Goal: Task Accomplishment & Management: Use online tool/utility

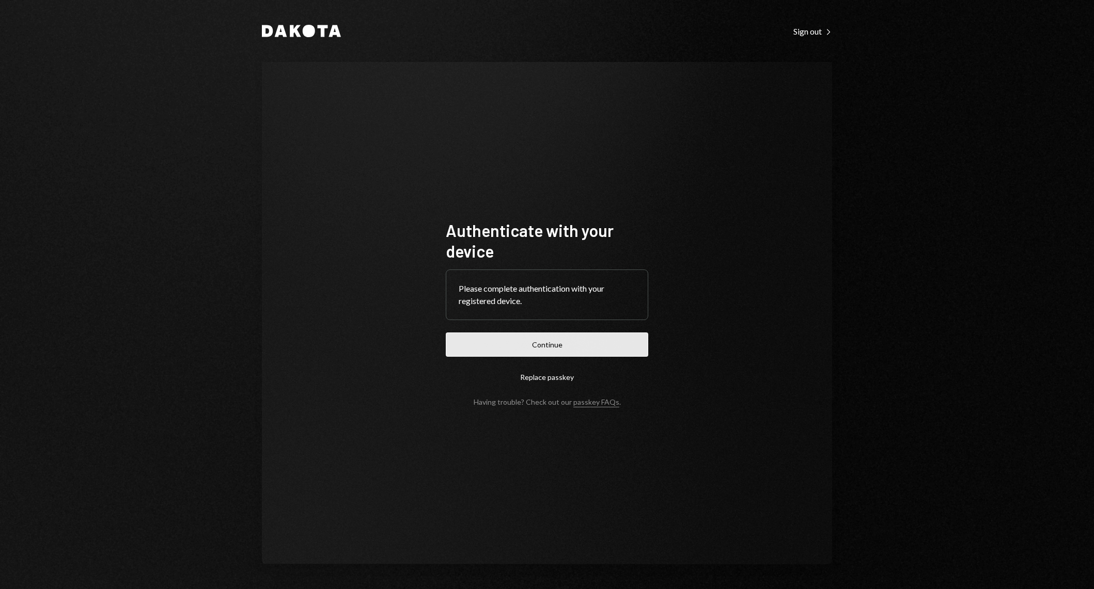
click at [570, 353] on button "Continue" at bounding box center [547, 345] width 202 height 24
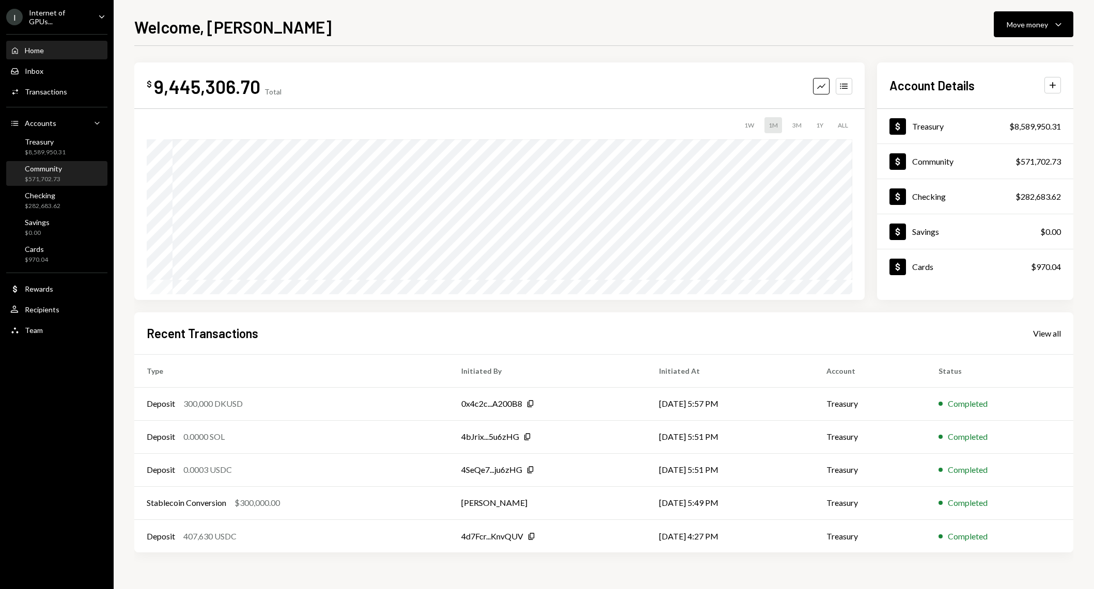
click at [73, 182] on div "Community $571,702.73" at bounding box center [56, 174] width 93 height 24
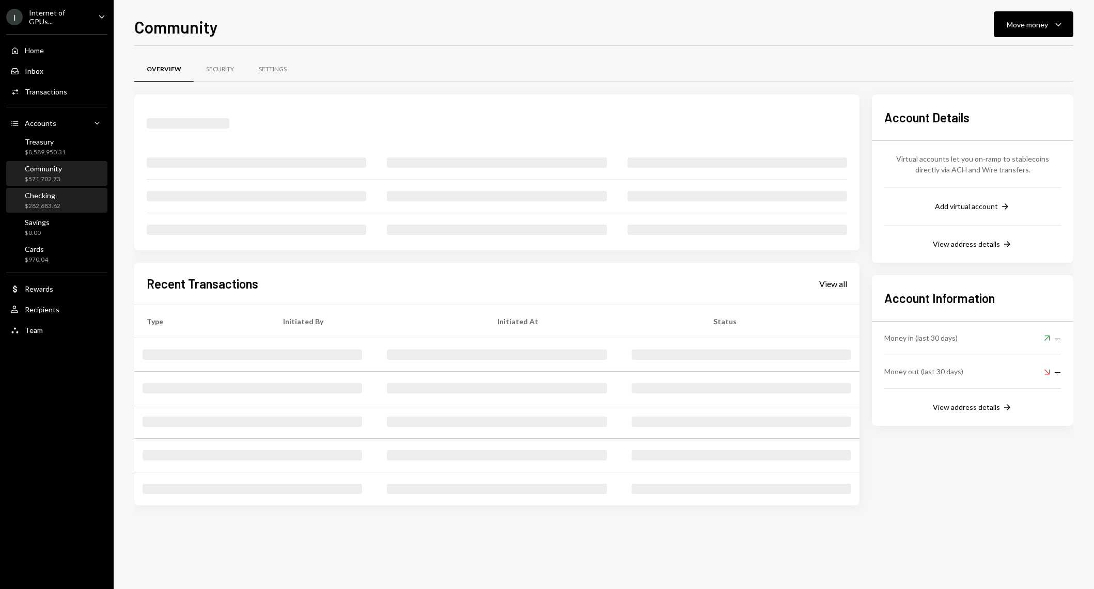
click at [74, 198] on div "Checking $282,683.62" at bounding box center [56, 201] width 93 height 20
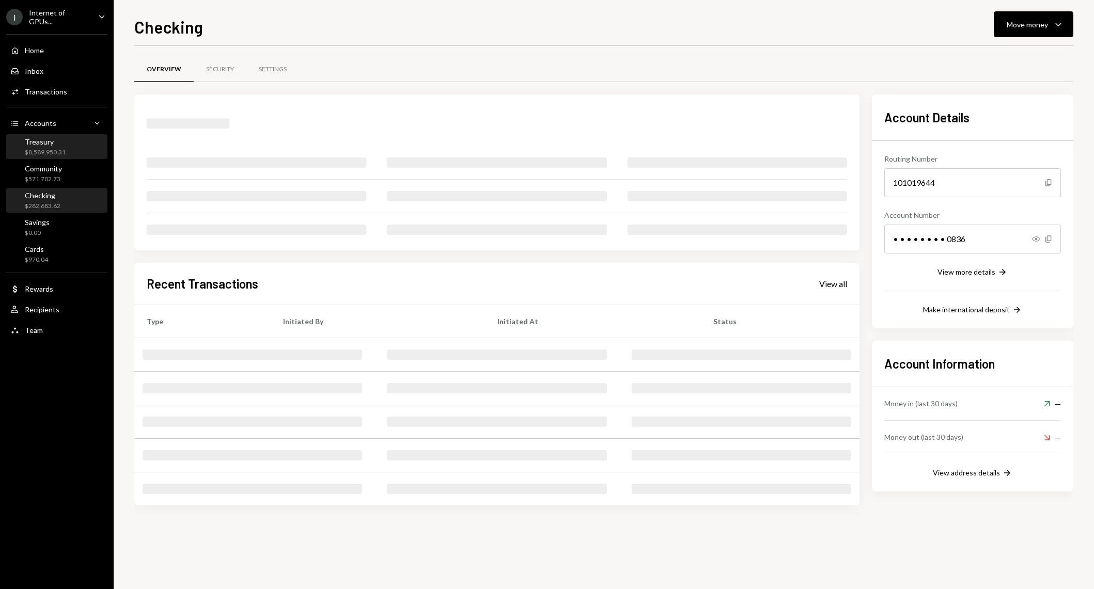
click at [74, 138] on div "Treasury $8,589,950.31" at bounding box center [56, 147] width 93 height 20
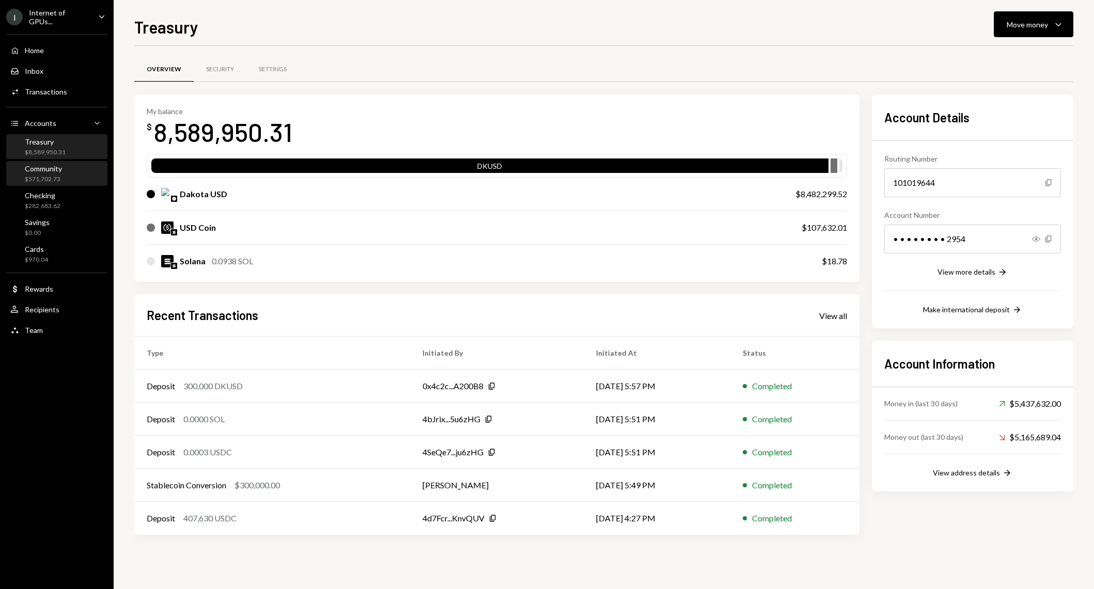
click at [77, 179] on div "Community $571,702.73" at bounding box center [56, 174] width 93 height 20
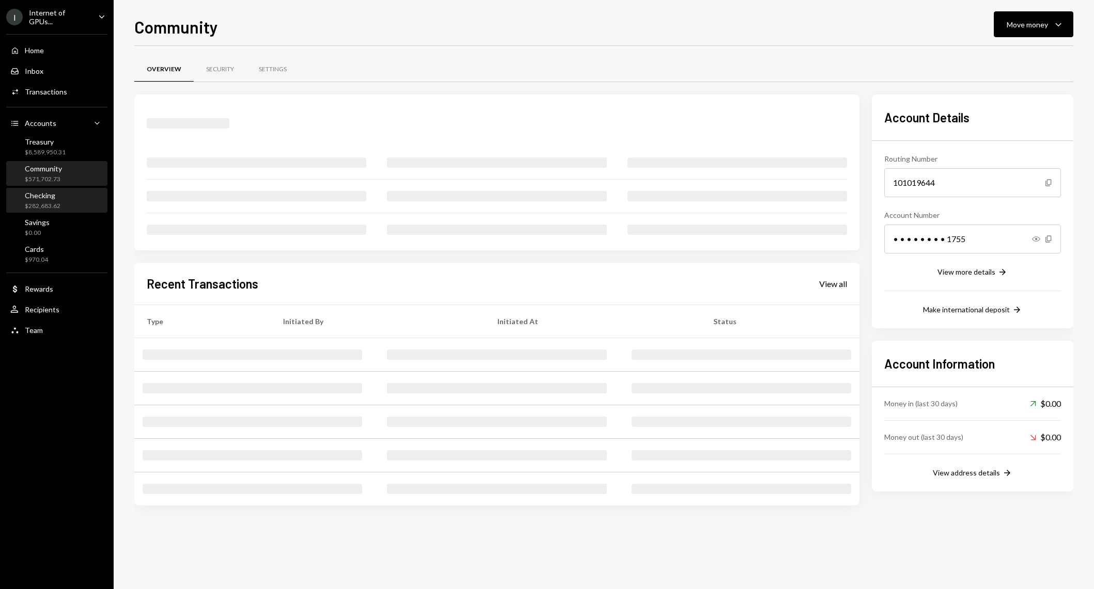
click at [78, 192] on div "Checking $282,683.62" at bounding box center [56, 201] width 93 height 20
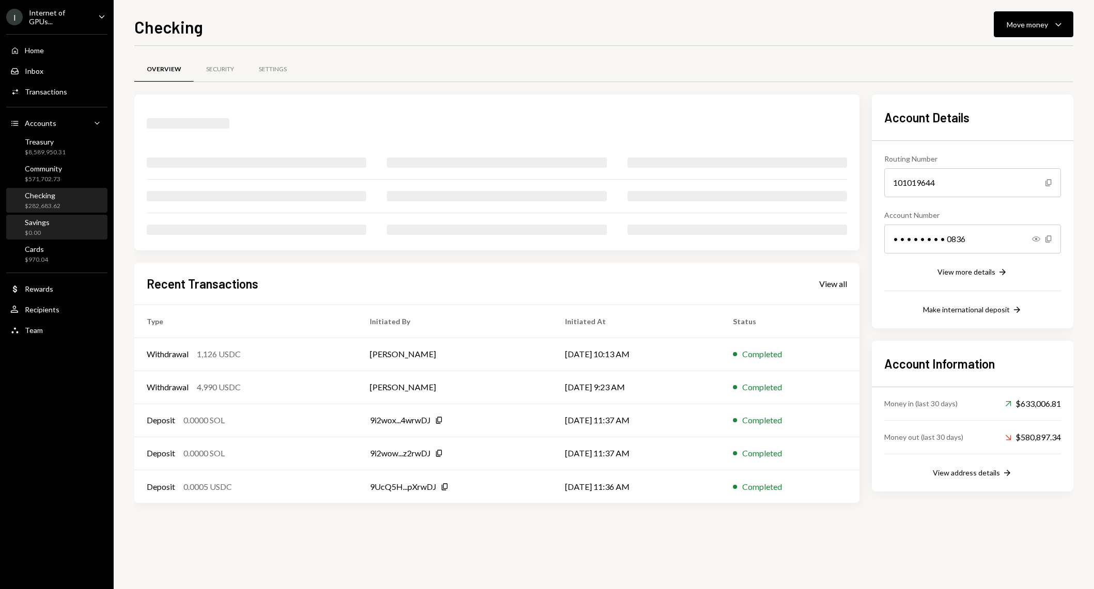
click at [79, 230] on div "Savings $0.00" at bounding box center [56, 228] width 93 height 20
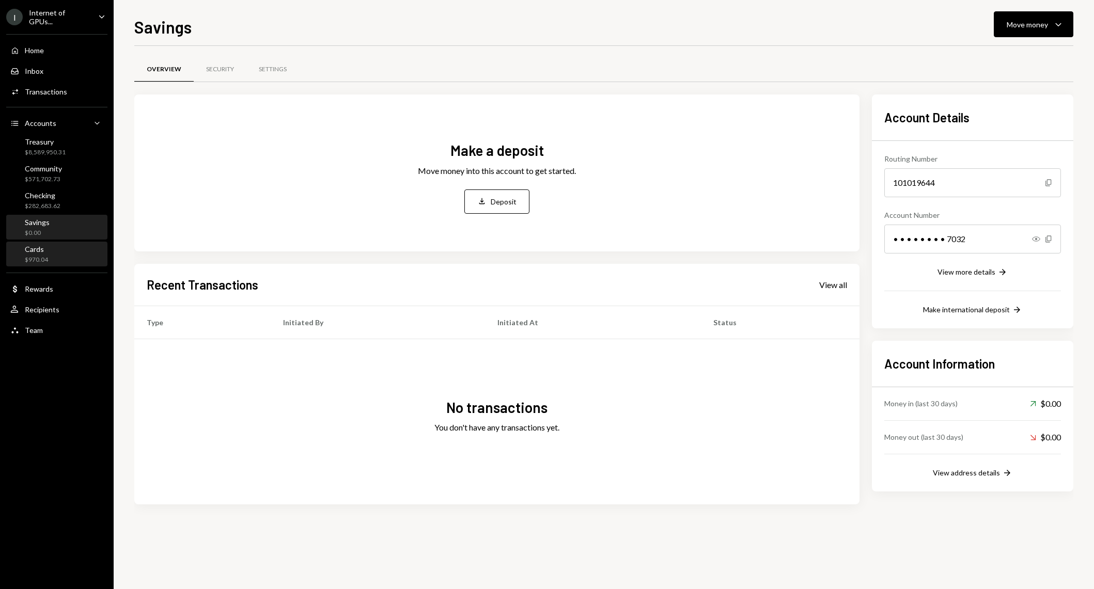
click at [81, 256] on div "Cards $970.04" at bounding box center [56, 255] width 93 height 20
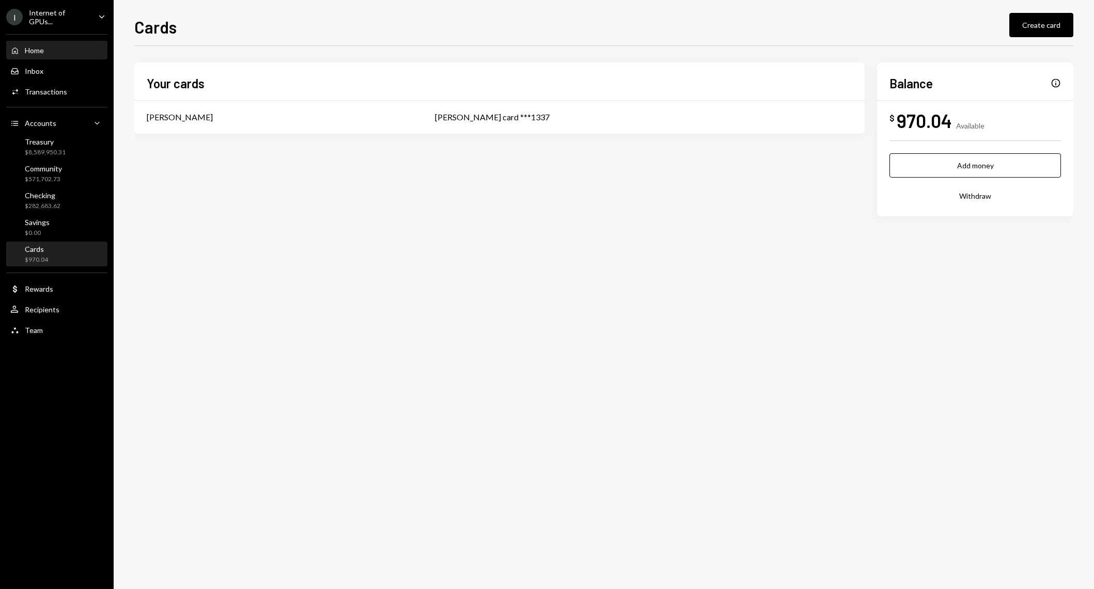
click at [64, 46] on div "Home Home" at bounding box center [56, 50] width 93 height 9
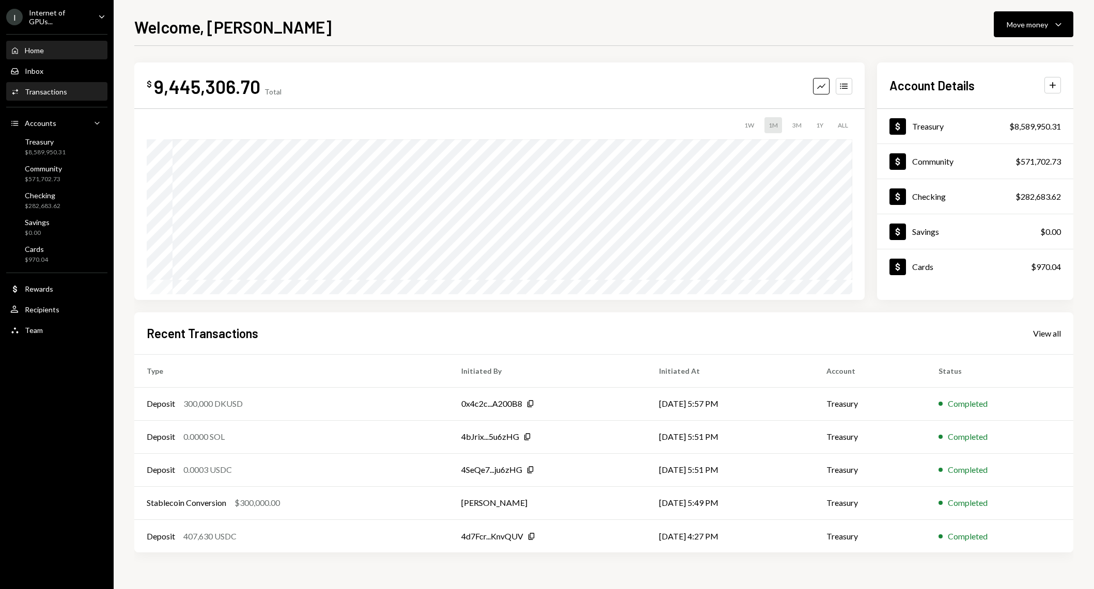
click at [67, 82] on link "Activities Transactions" at bounding box center [56, 91] width 101 height 19
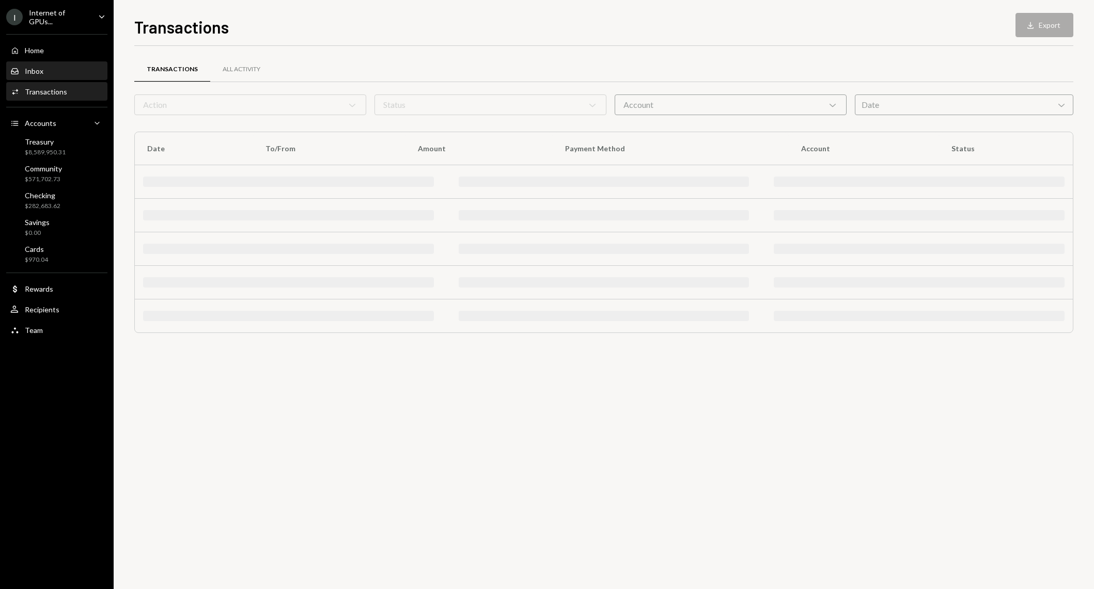
click at [65, 73] on div "Inbox Inbox" at bounding box center [56, 71] width 93 height 9
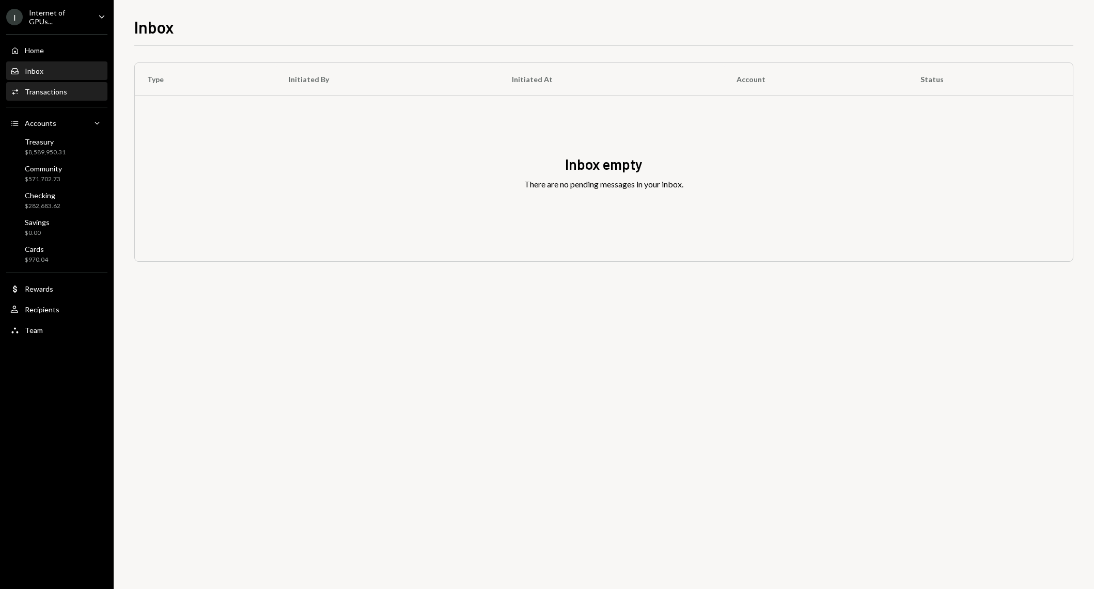
click at [68, 91] on div "Activities Transactions" at bounding box center [56, 91] width 93 height 9
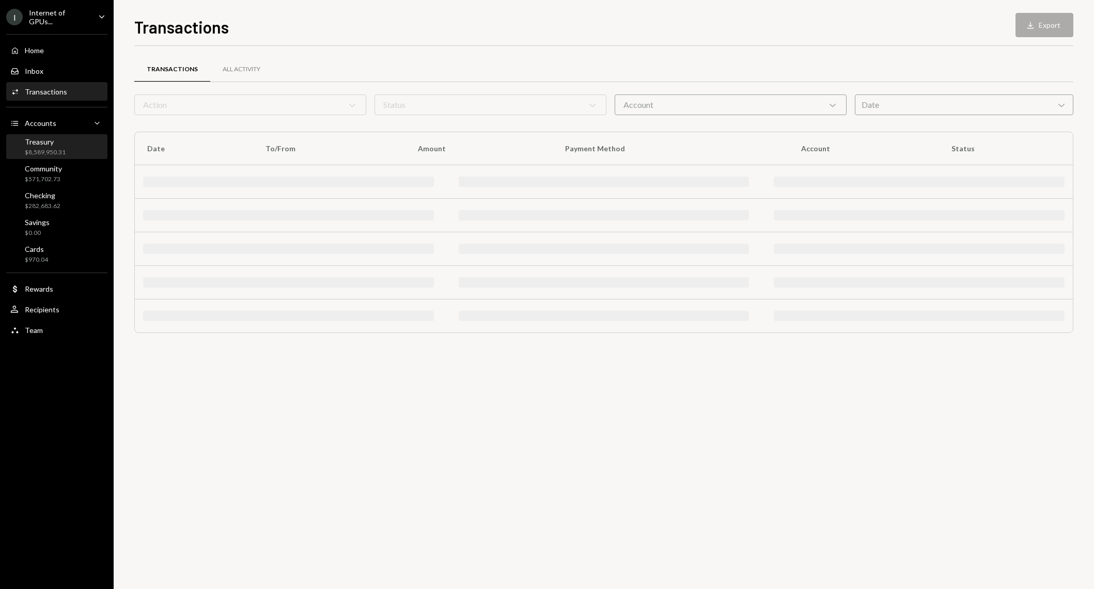
click at [72, 146] on div "Treasury $8,589,950.31" at bounding box center [56, 147] width 93 height 20
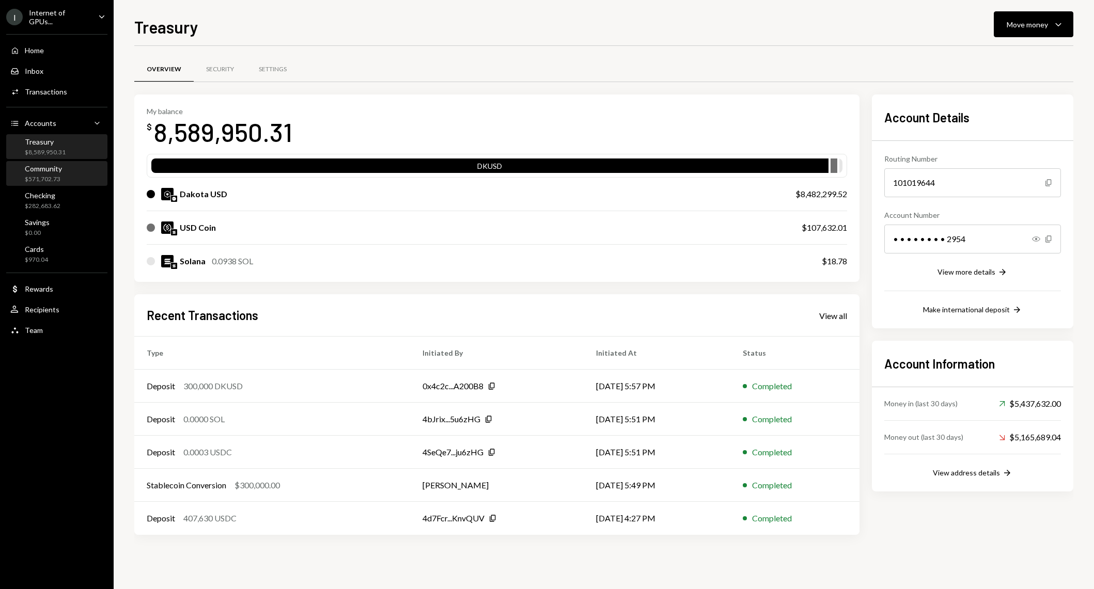
click at [74, 167] on div "Community $571,702.73" at bounding box center [56, 174] width 93 height 20
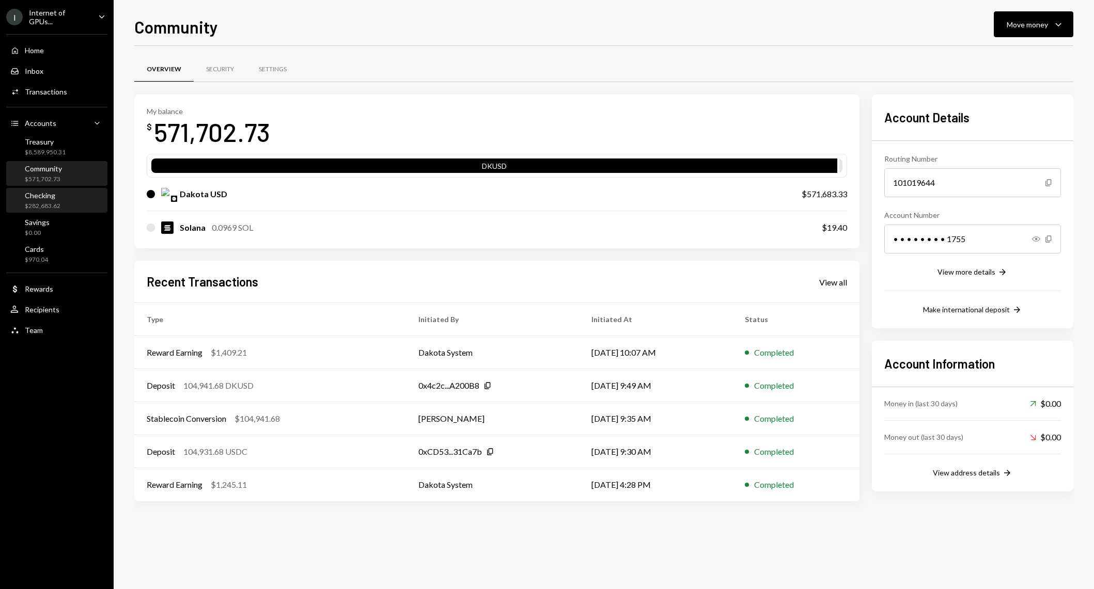
click at [78, 201] on div "Checking $282,683.62" at bounding box center [56, 201] width 93 height 20
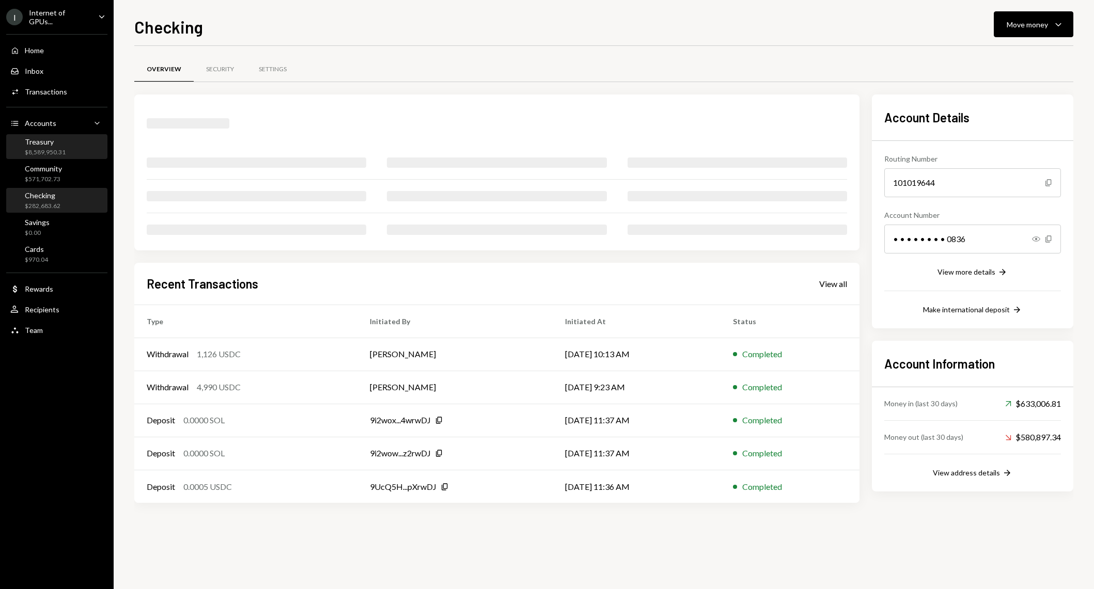
click at [68, 155] on div "Treasury $8,589,950.31" at bounding box center [56, 147] width 93 height 20
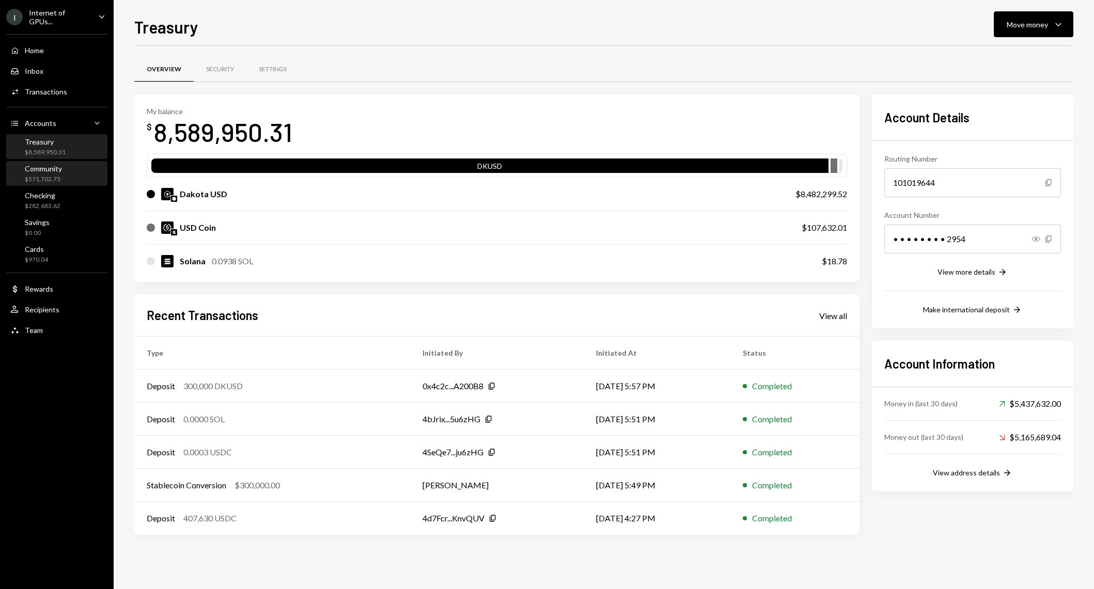
click at [53, 178] on div "$571,702.73" at bounding box center [43, 179] width 37 height 9
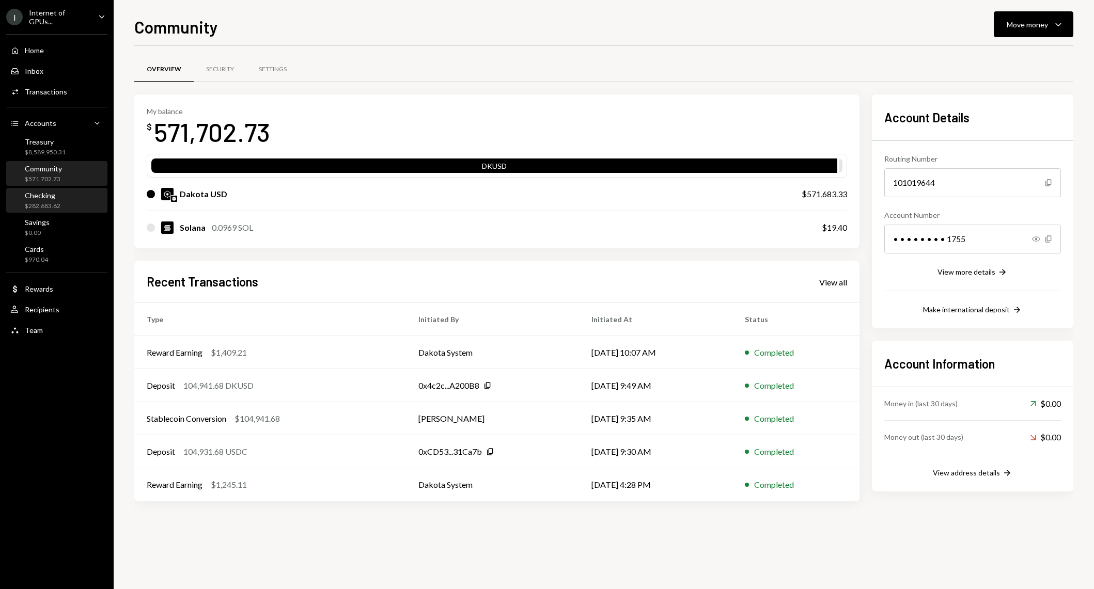
click at [61, 204] on div "Checking $282,683.62" at bounding box center [56, 201] width 93 height 20
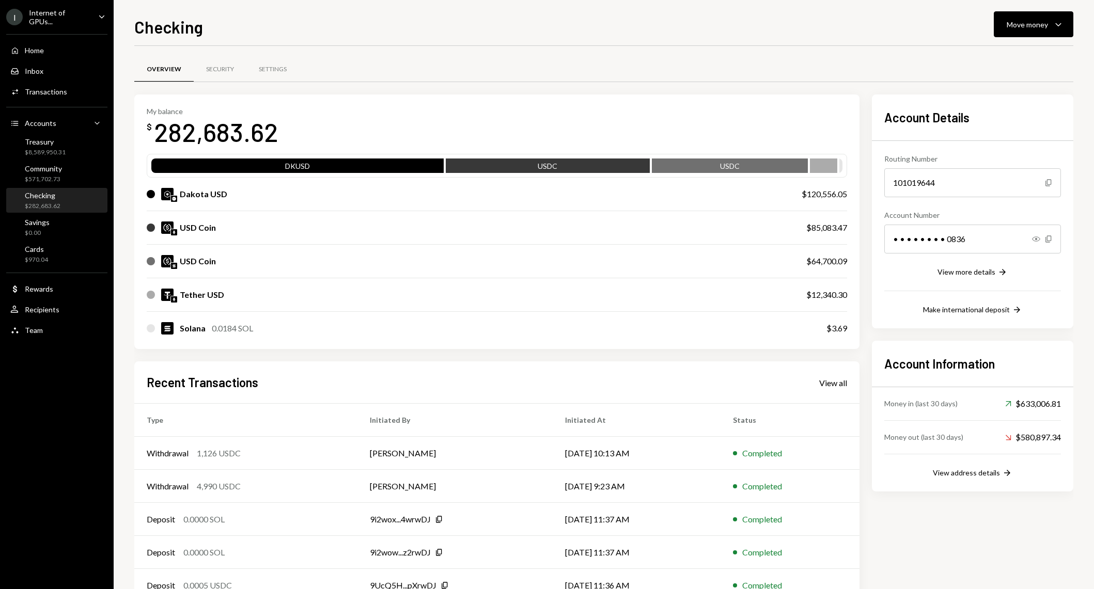
scroll to position [33, 0]
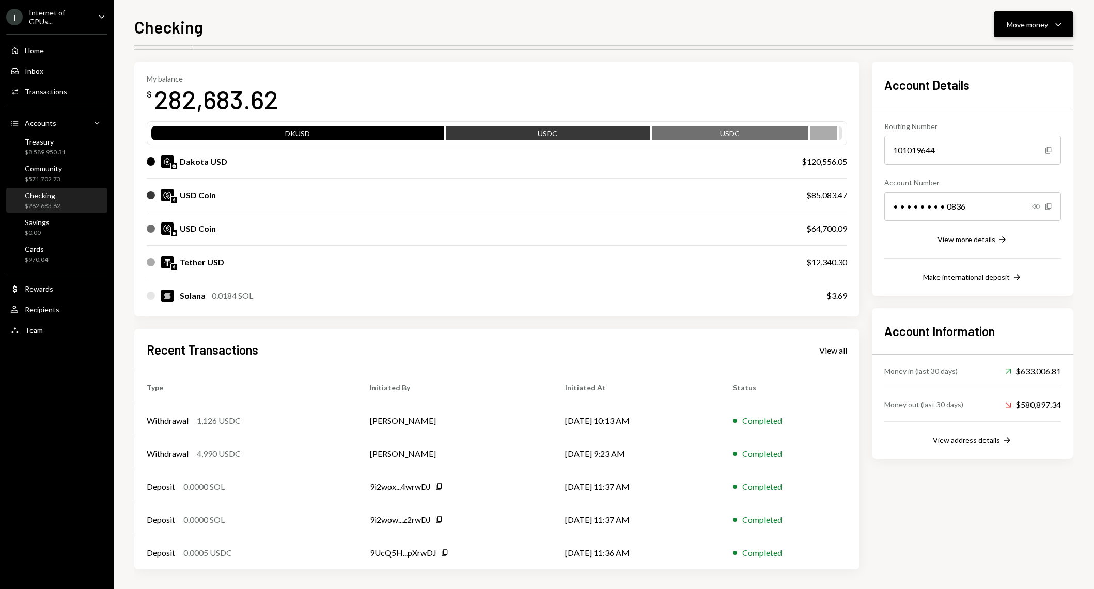
click at [1061, 13] on button "Move money Caret Down" at bounding box center [1033, 24] width 80 height 26
click at [1016, 50] on div "Send" at bounding box center [1024, 55] width 75 height 11
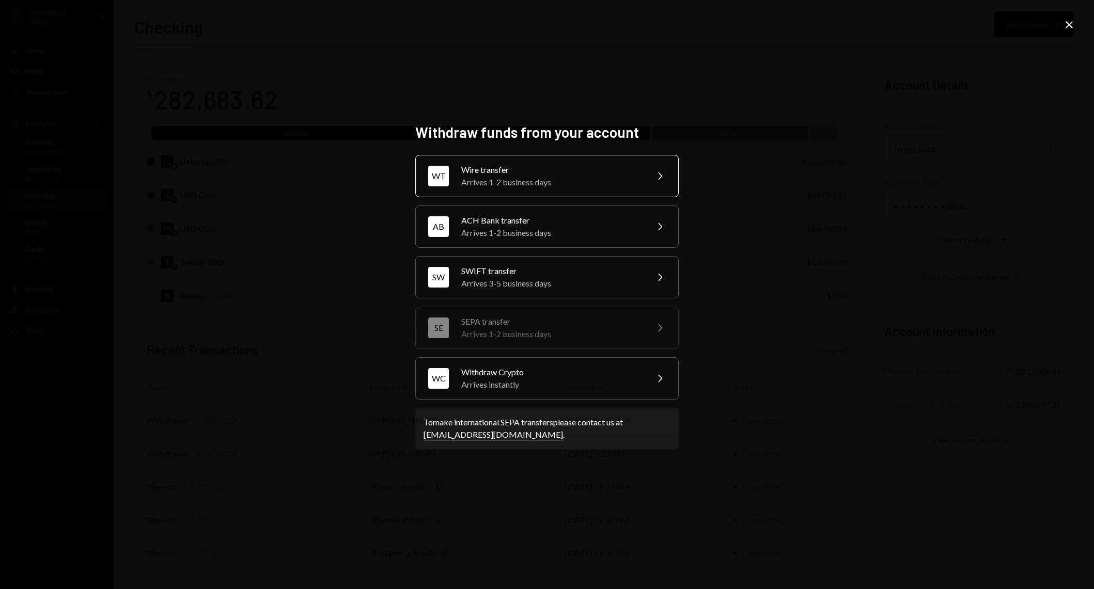
click at [573, 171] on div "Wire transfer" at bounding box center [551, 170] width 180 height 12
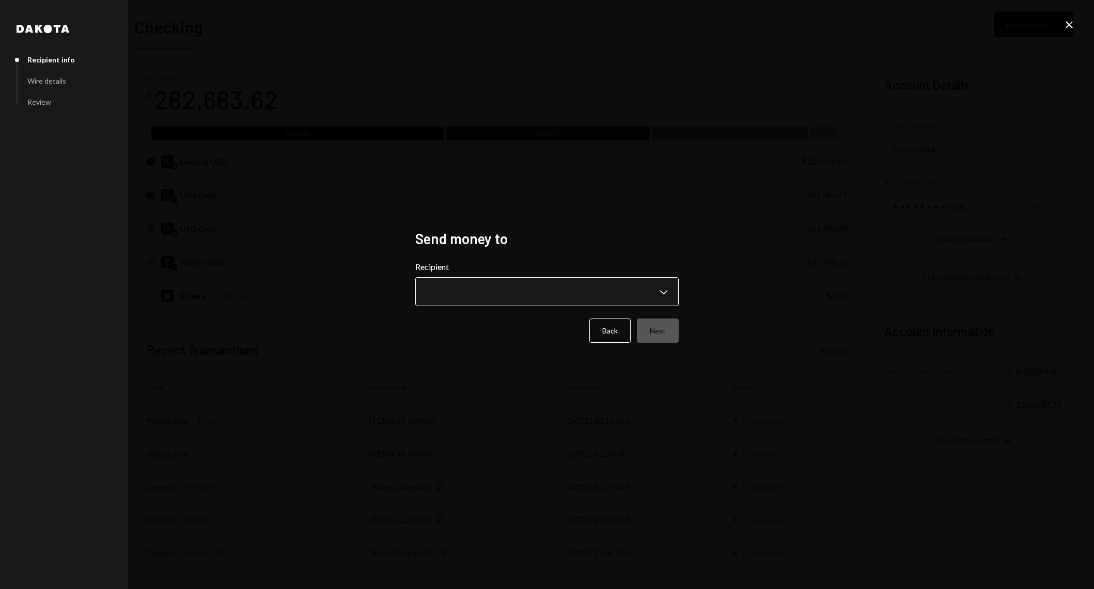
click at [464, 303] on body "I Internet of GPUs... Caret Down Home Home Inbox Inbox Activities Transactions …" at bounding box center [547, 294] width 1094 height 589
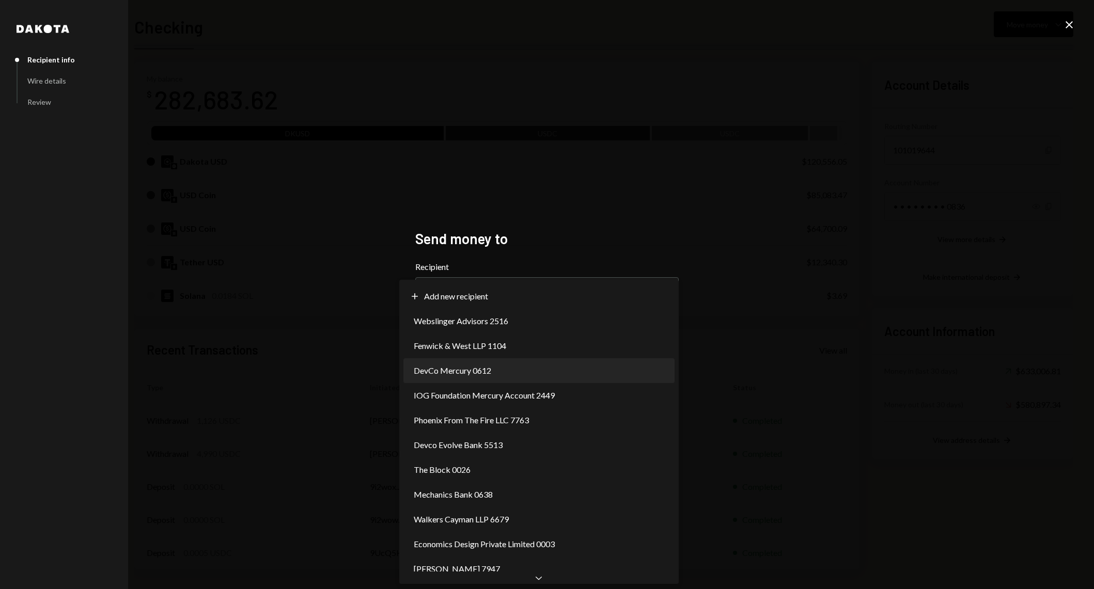
select select "**********"
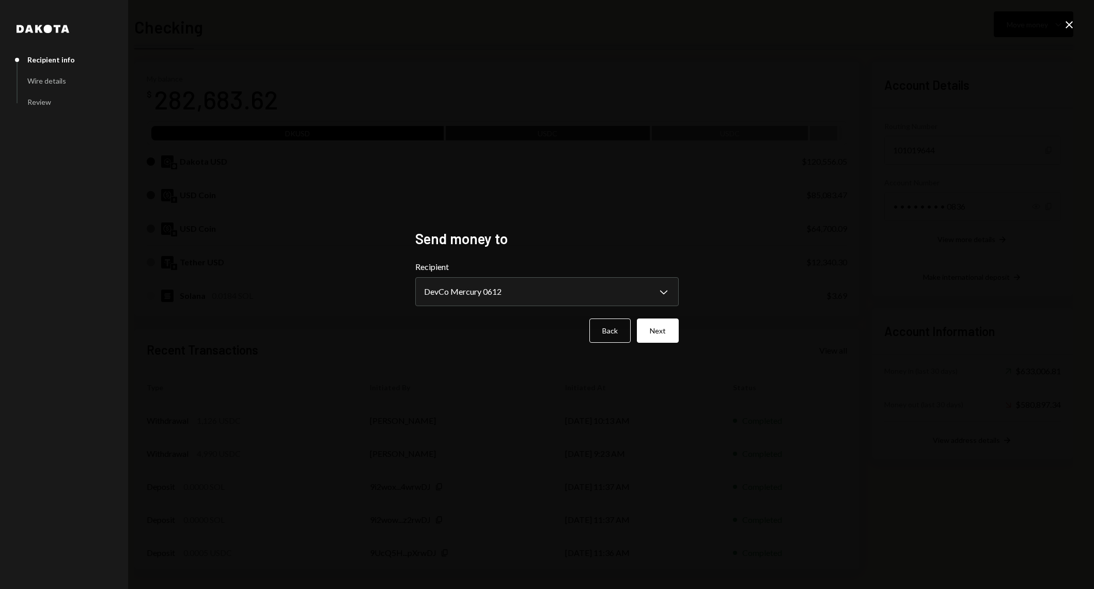
click at [680, 328] on div "**********" at bounding box center [547, 294] width 288 height 155
click at [673, 328] on button "Next" at bounding box center [658, 331] width 42 height 24
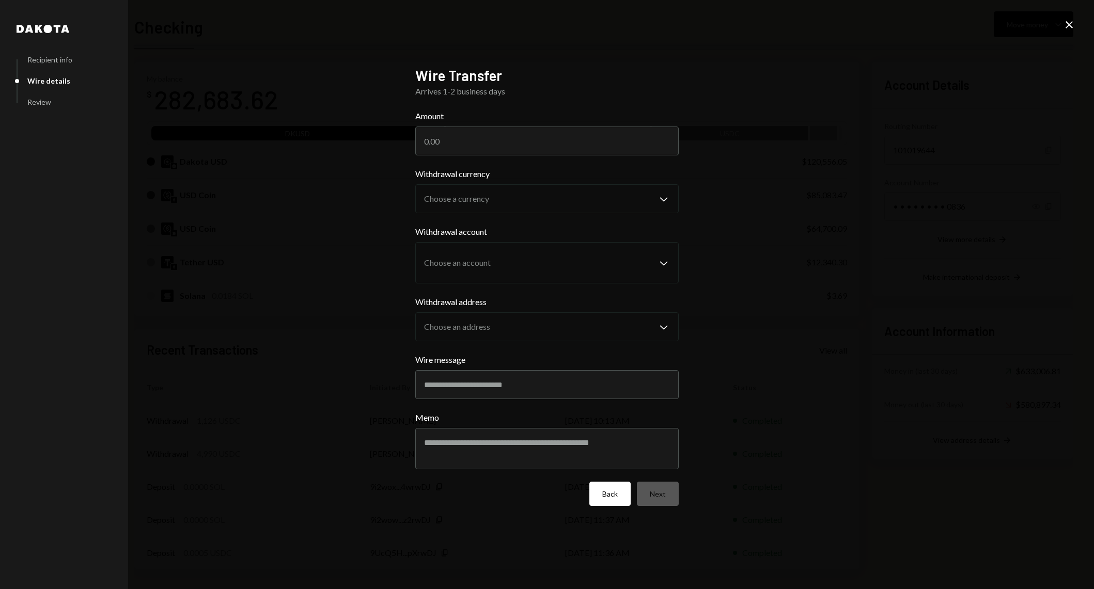
click at [606, 498] on button "Back" at bounding box center [609, 494] width 41 height 24
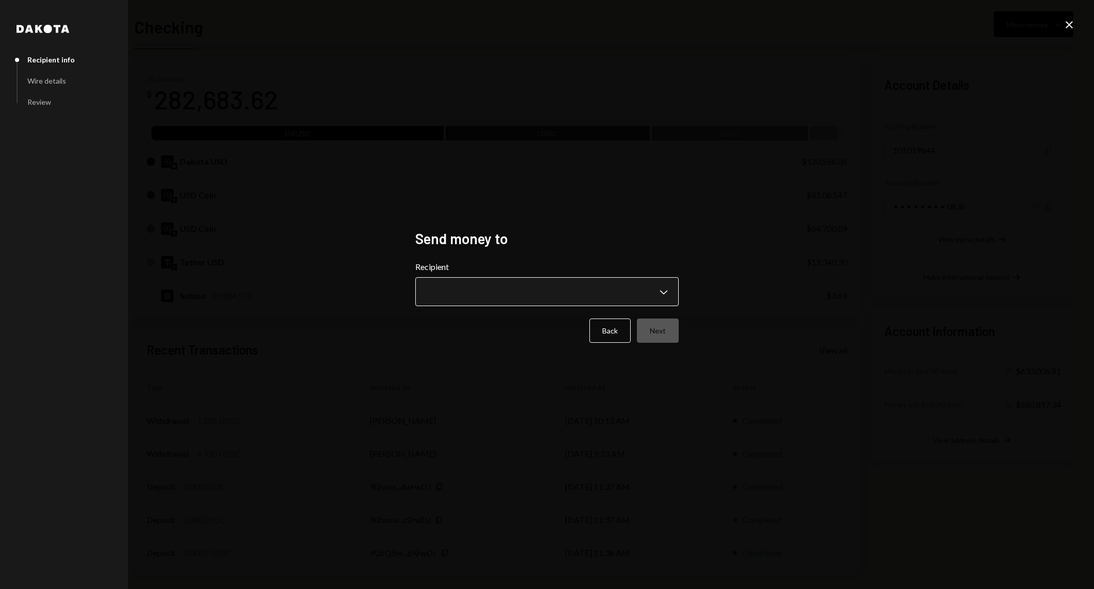
click at [532, 288] on body "I Internet of GPUs... Caret Down Home Home Inbox Inbox Activities Transactions …" at bounding box center [547, 294] width 1094 height 589
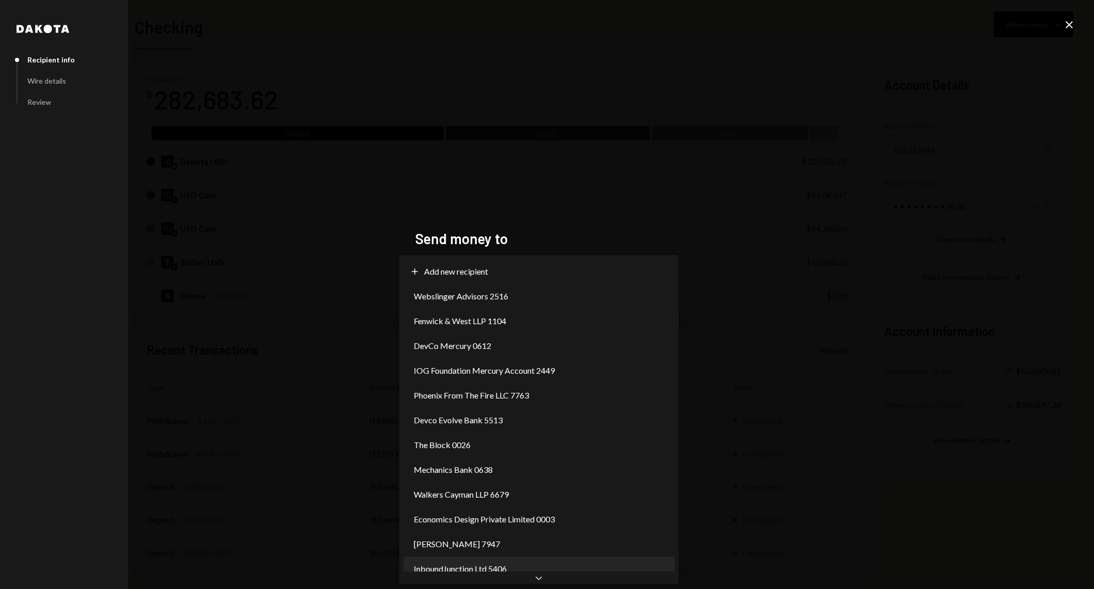
scroll to position [0, 0]
select select "**********"
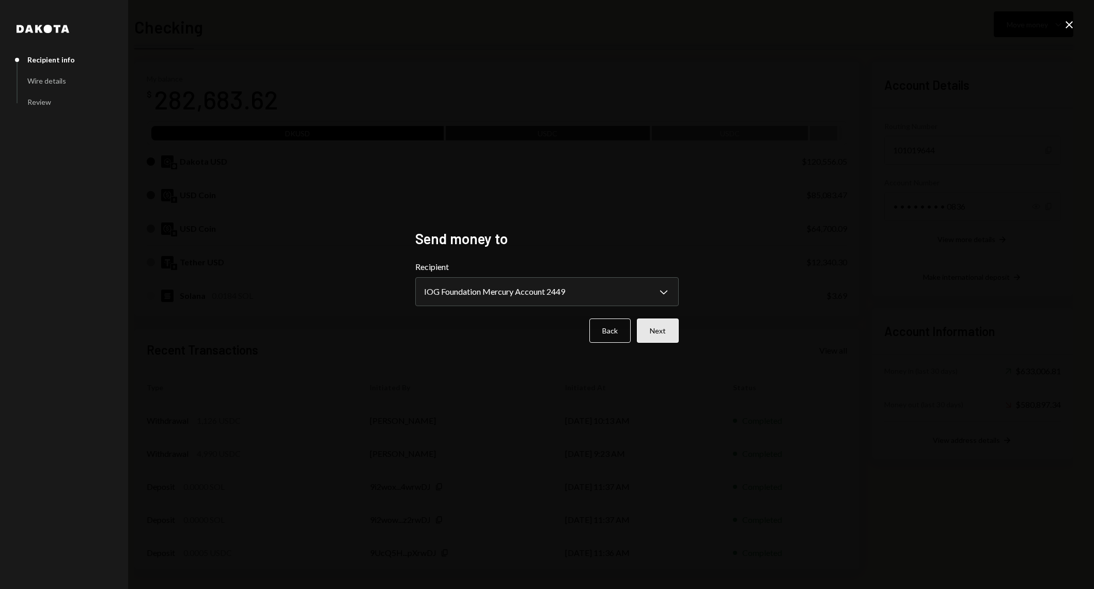
click at [670, 326] on button "Next" at bounding box center [658, 331] width 42 height 24
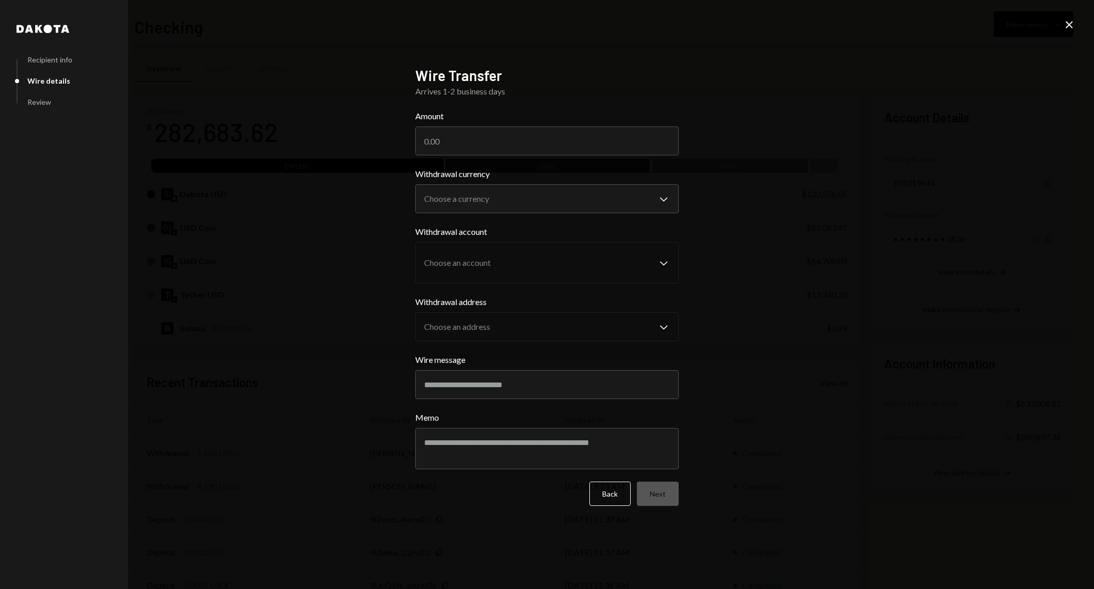
scroll to position [33, 0]
click at [510, 146] on input "Amount" at bounding box center [546, 141] width 263 height 29
type input "100000"
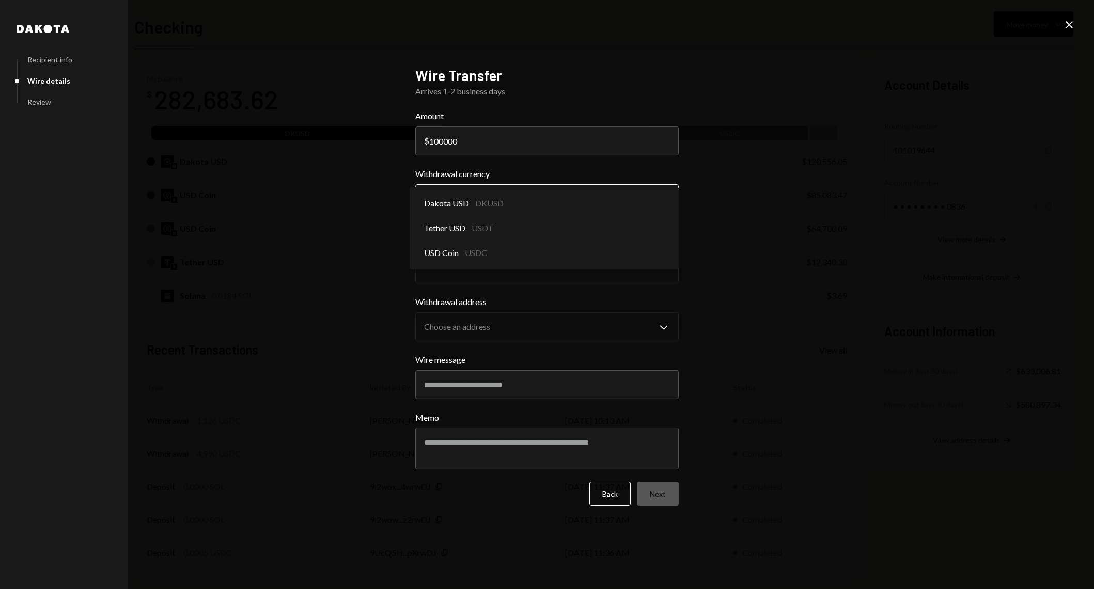
click at [535, 209] on body "I Internet of GPUs... Caret Down Home Home Inbox Inbox Activities Transactions …" at bounding box center [547, 294] width 1094 height 589
select select "*****"
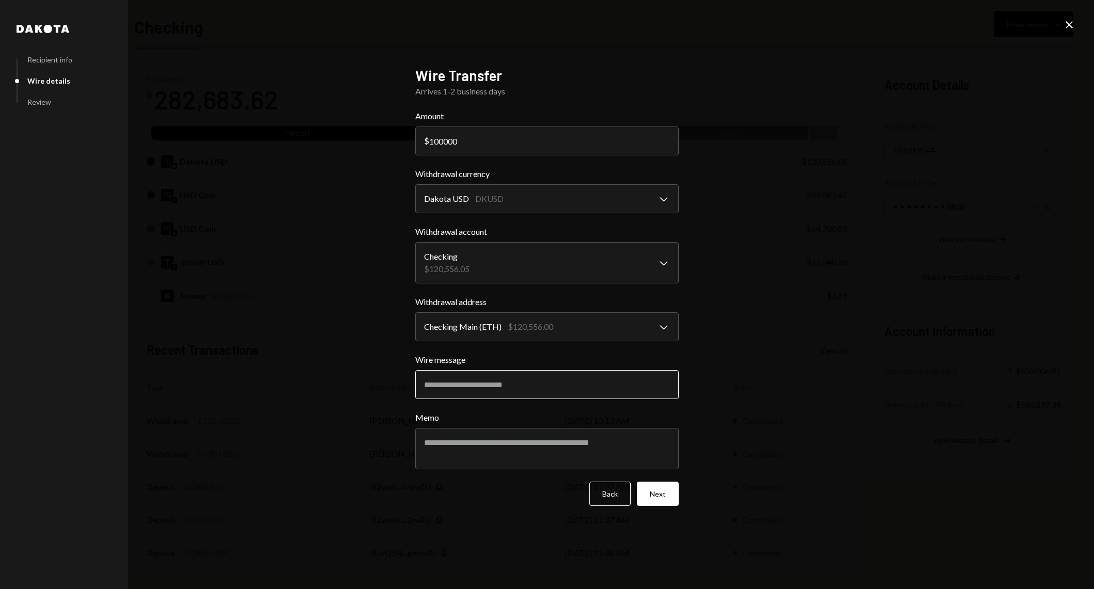
click at [538, 385] on input "Wire message" at bounding box center [546, 384] width 263 height 29
type input "**********"
click at [548, 456] on textarea "Memo" at bounding box center [546, 448] width 263 height 41
paste textarea "**********"
type textarea "**********"
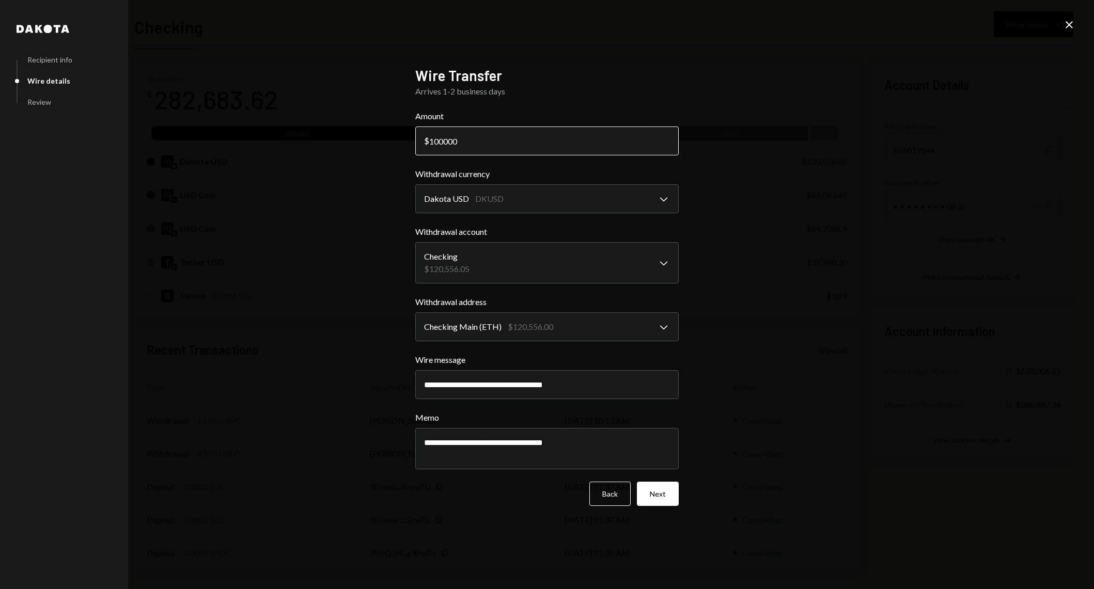
click at [529, 146] on input "100000" at bounding box center [546, 141] width 263 height 29
click at [589, 385] on input "**********" at bounding box center [546, 384] width 263 height 29
click at [663, 496] on button "Next" at bounding box center [658, 494] width 42 height 24
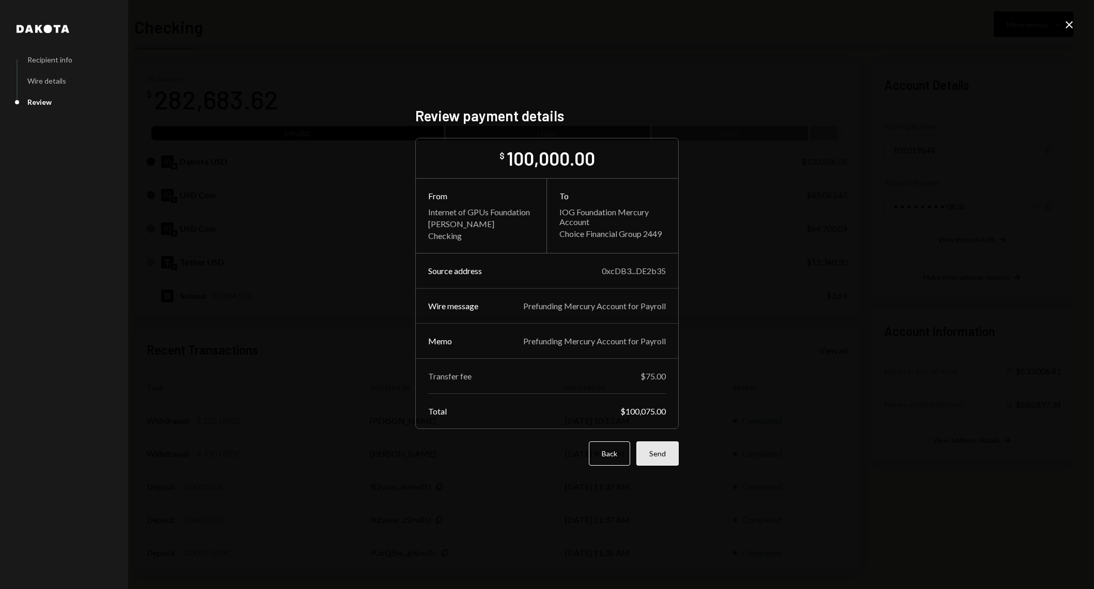
click at [663, 462] on button "Send" at bounding box center [657, 453] width 42 height 24
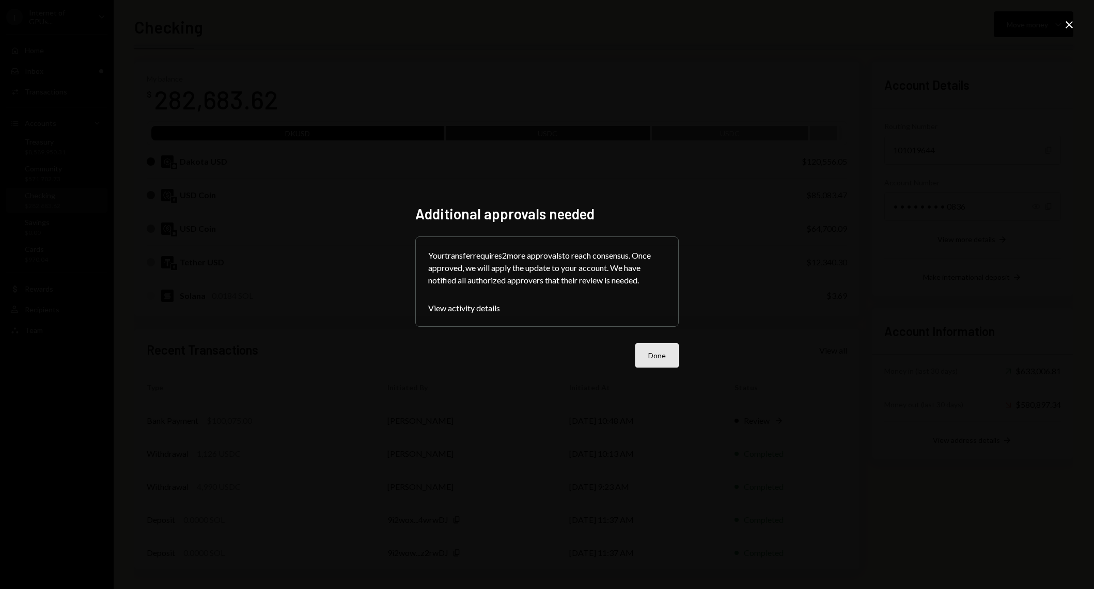
click at [651, 348] on button "Done" at bounding box center [656, 355] width 43 height 24
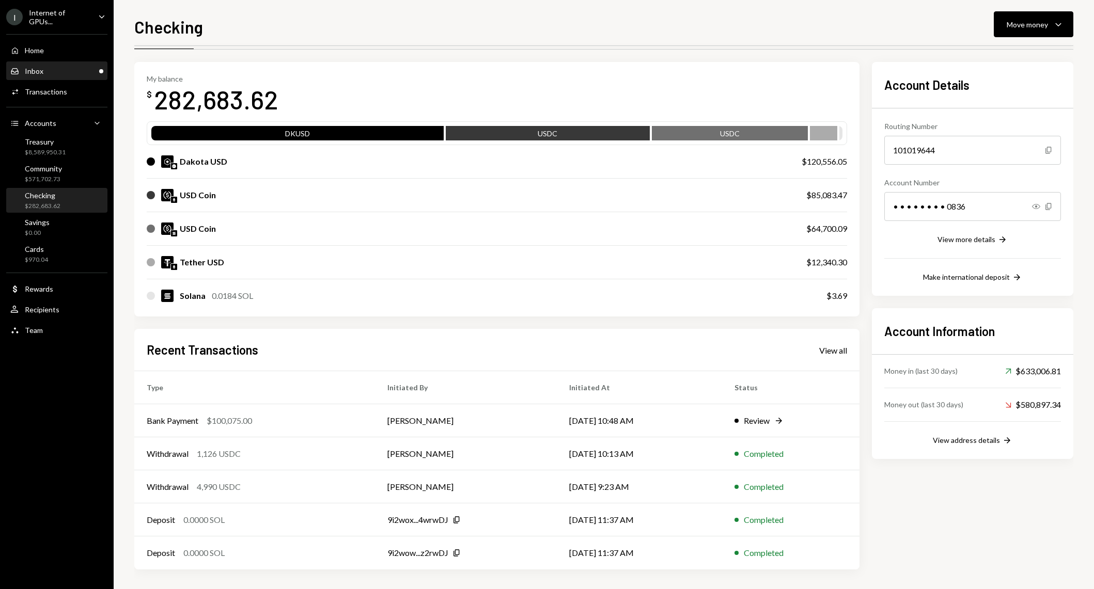
click at [66, 72] on div "Inbox Inbox" at bounding box center [56, 71] width 93 height 9
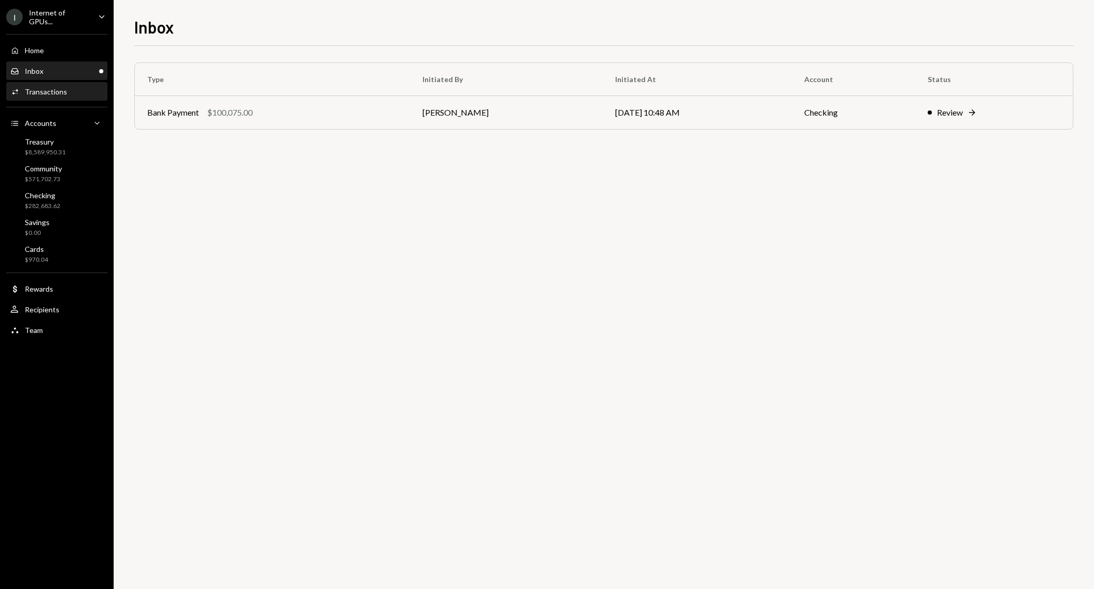
click at [67, 88] on div "Activities Transactions" at bounding box center [56, 91] width 93 height 9
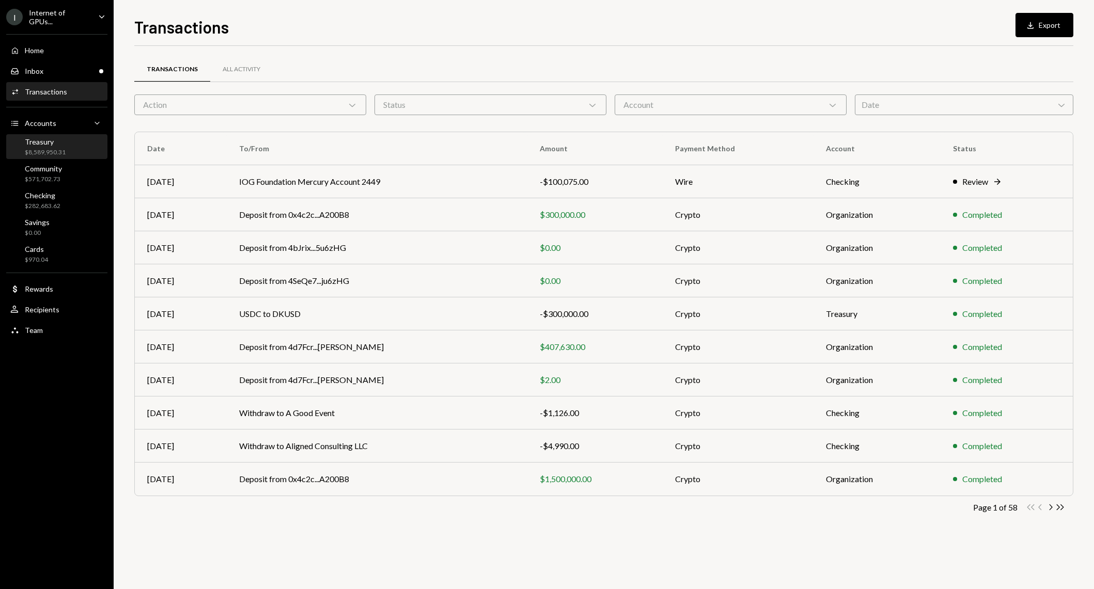
click at [48, 141] on div "Treasury" at bounding box center [45, 141] width 41 height 9
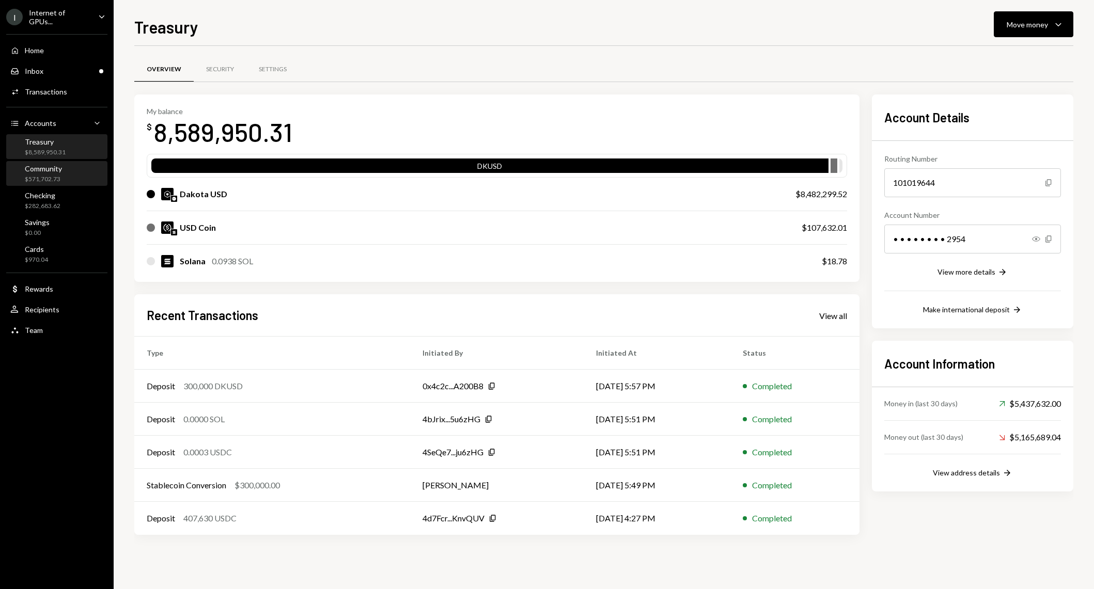
click at [59, 175] on div "$571,702.73" at bounding box center [43, 179] width 37 height 9
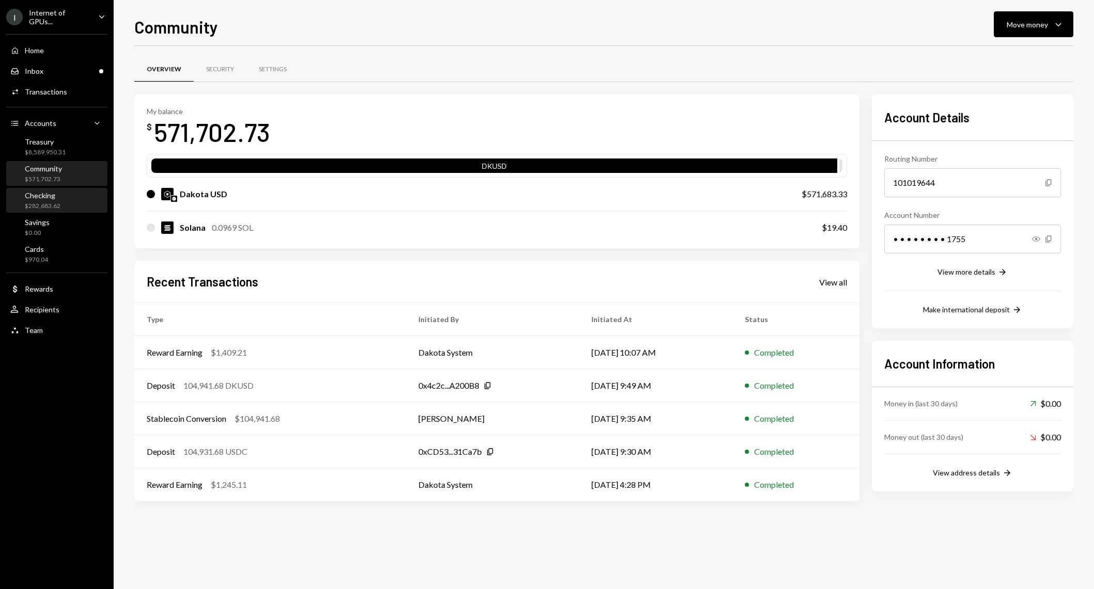
click at [60, 200] on div "Checking $282,683.62" at bounding box center [56, 201] width 93 height 20
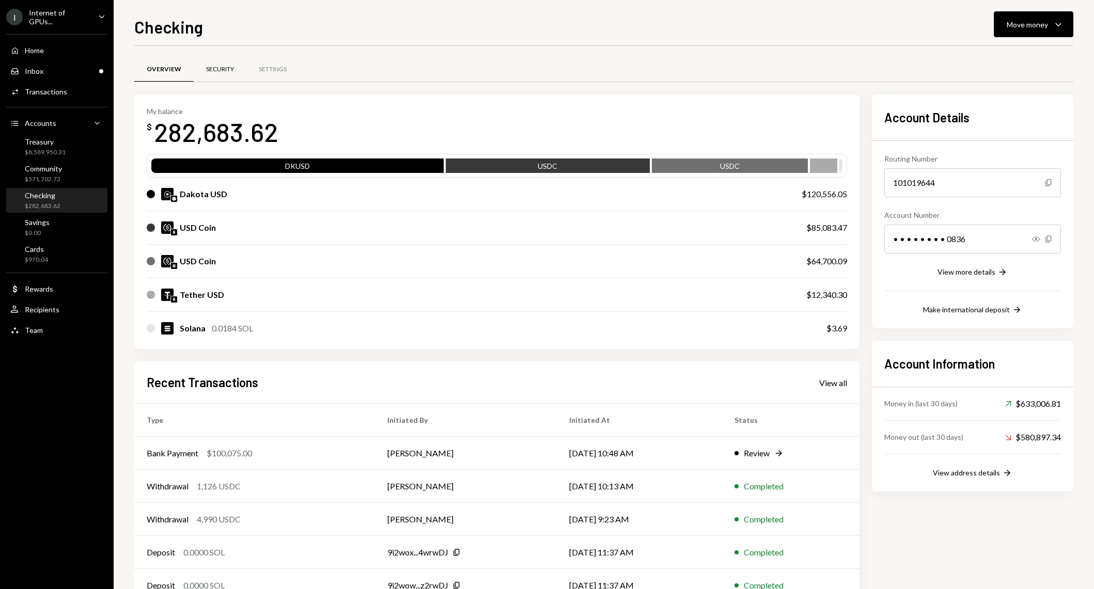
click at [205, 74] on div "Security" at bounding box center [220, 69] width 53 height 25
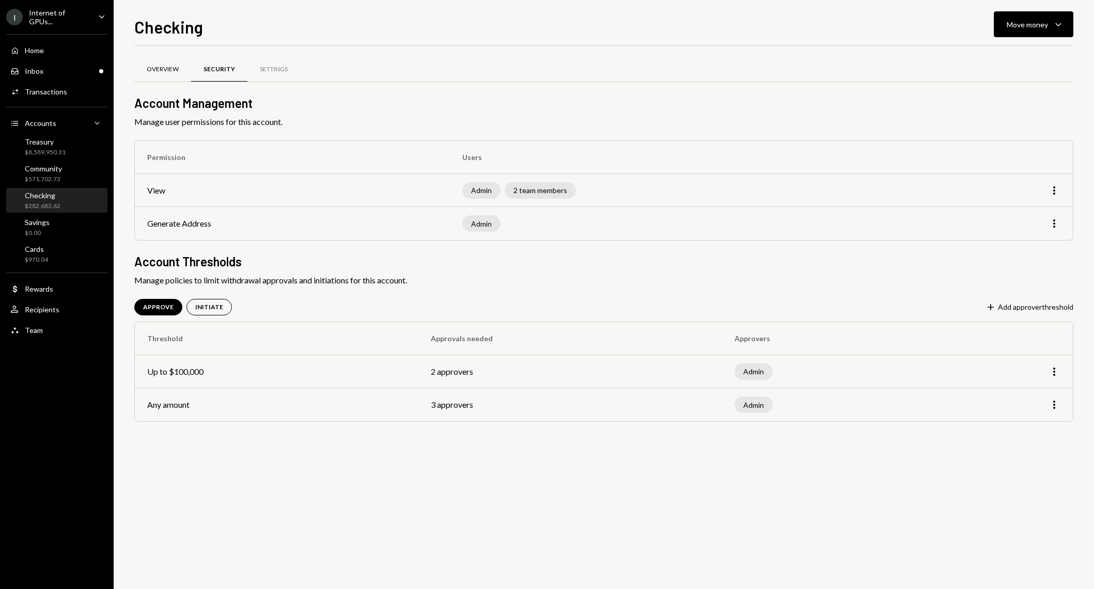
click at [160, 60] on div "Overview" at bounding box center [162, 69] width 57 height 25
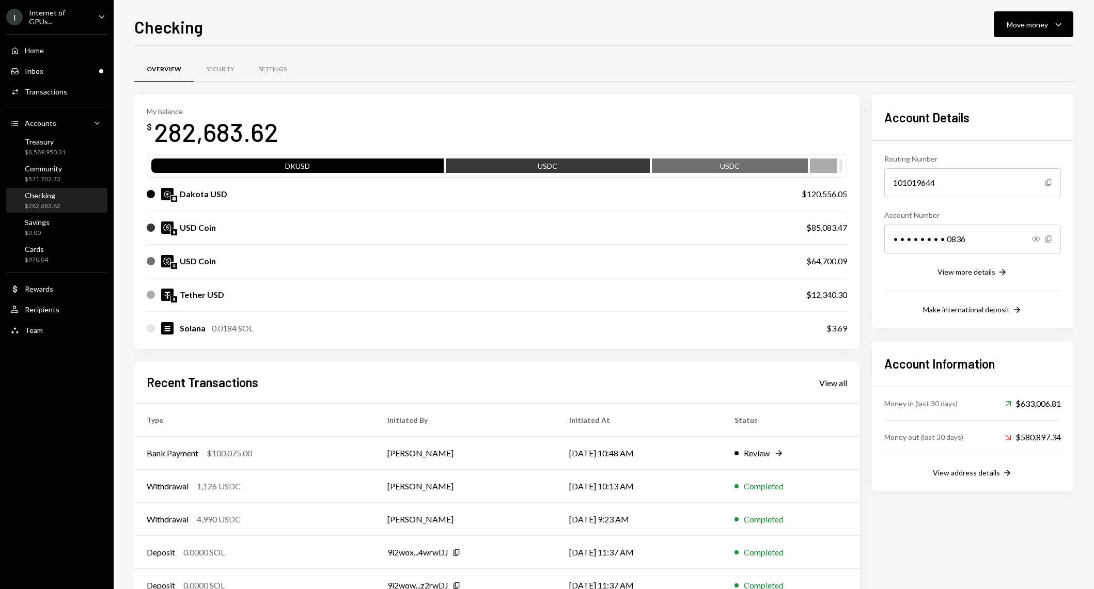
scroll to position [33, 0]
